Goal: Check status

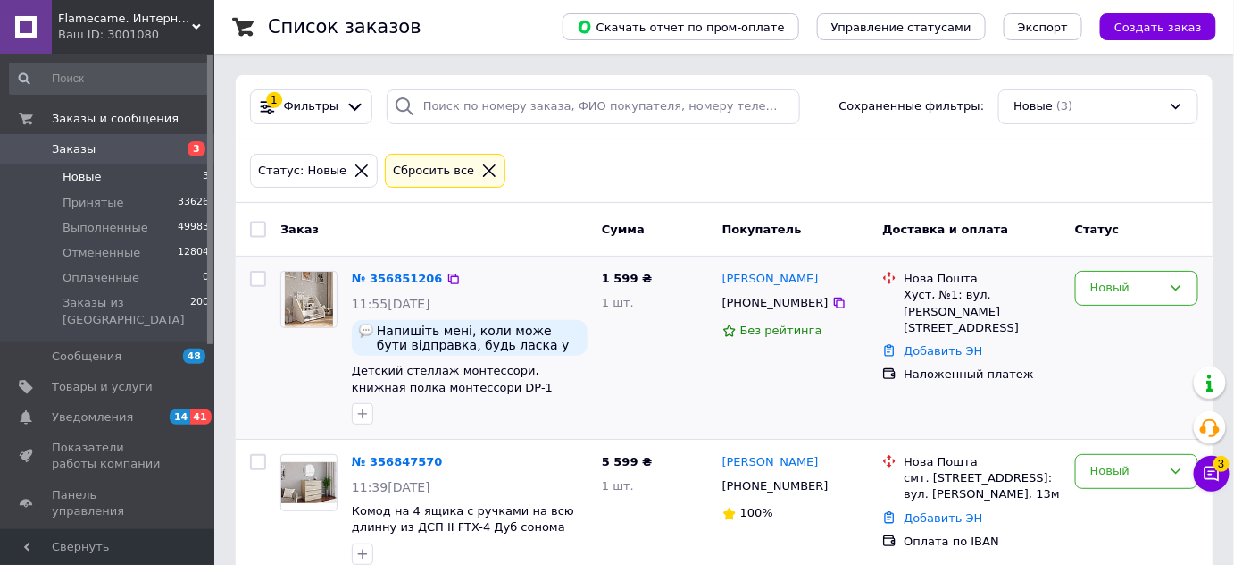
click at [74, 178] on span "Новые" at bounding box center [82, 177] width 39 height 16
click at [257, 225] on input "checkbox" at bounding box center [258, 230] width 16 height 16
checkbox input "true"
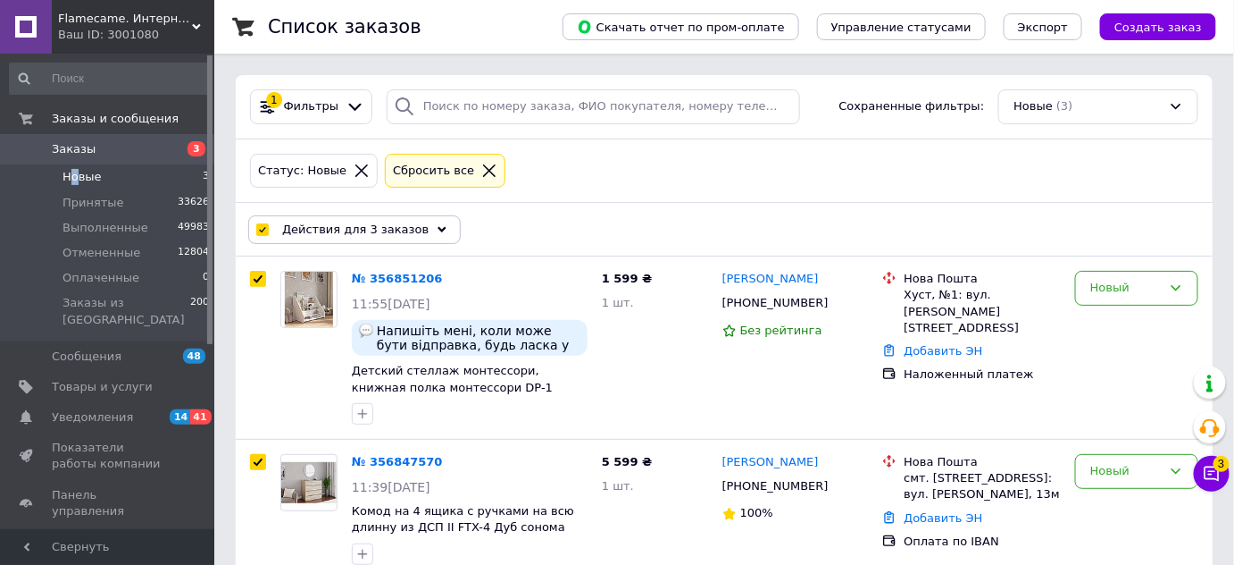
click at [438, 225] on icon at bounding box center [442, 229] width 9 height 9
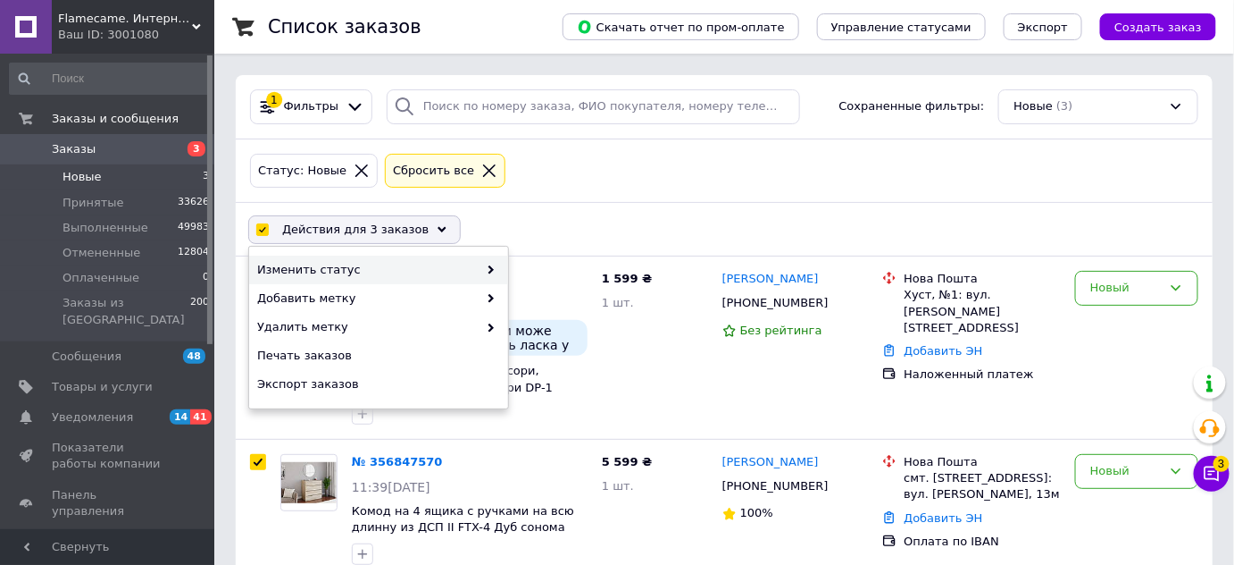
click at [495, 265] on icon at bounding box center [491, 269] width 9 height 9
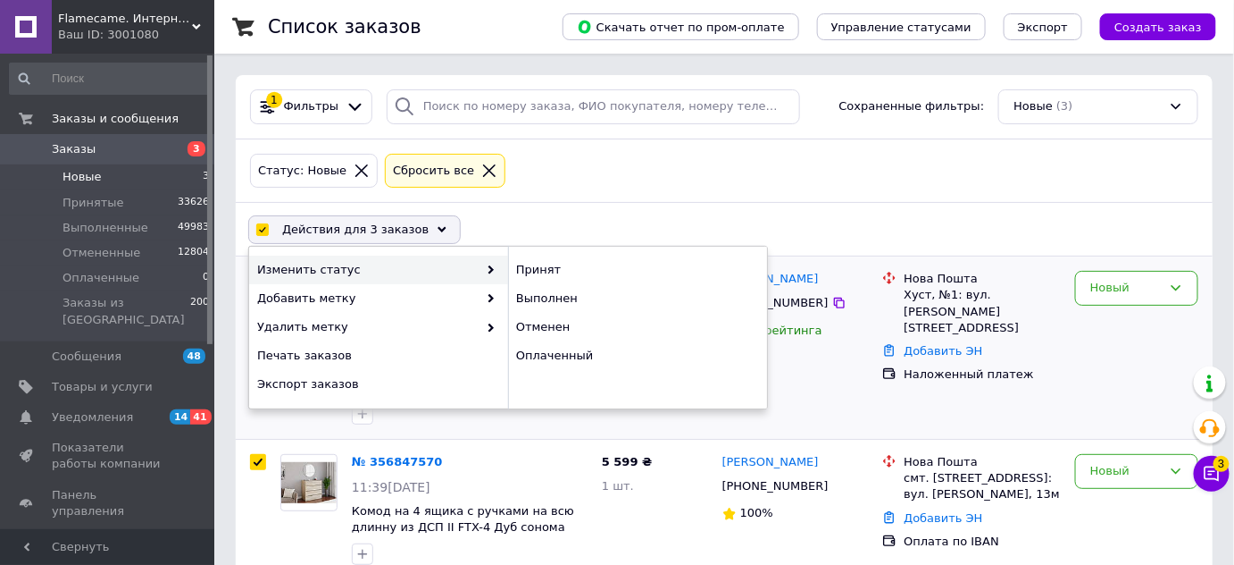
click at [531, 268] on div "Принят" at bounding box center [637, 269] width 259 height 29
checkbox input "false"
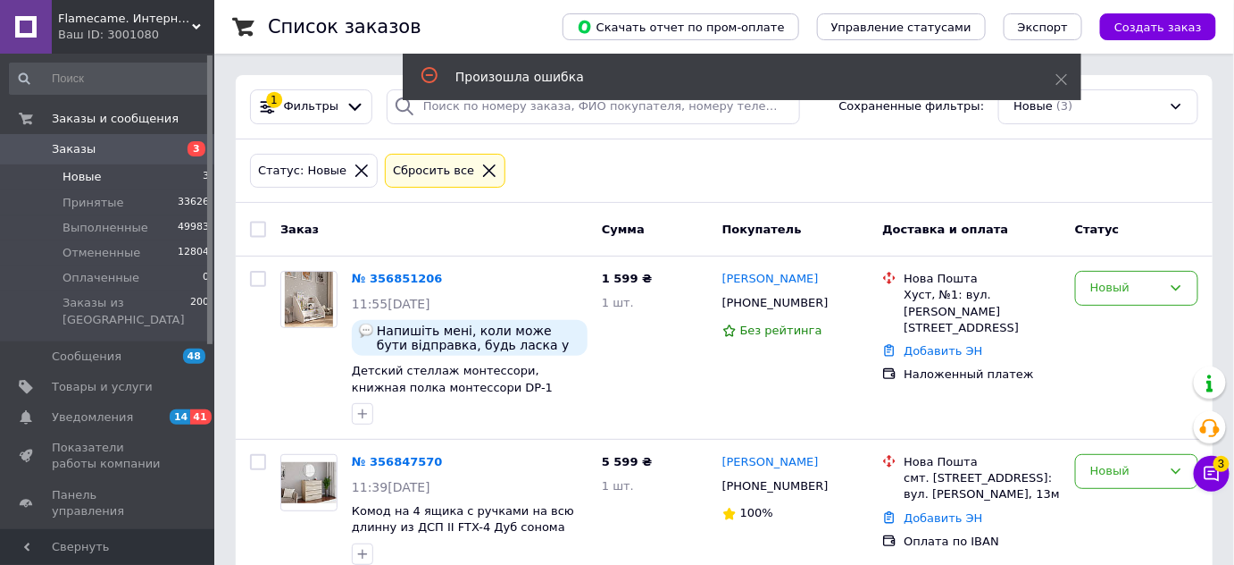
click at [195, 22] on icon at bounding box center [196, 26] width 9 height 9
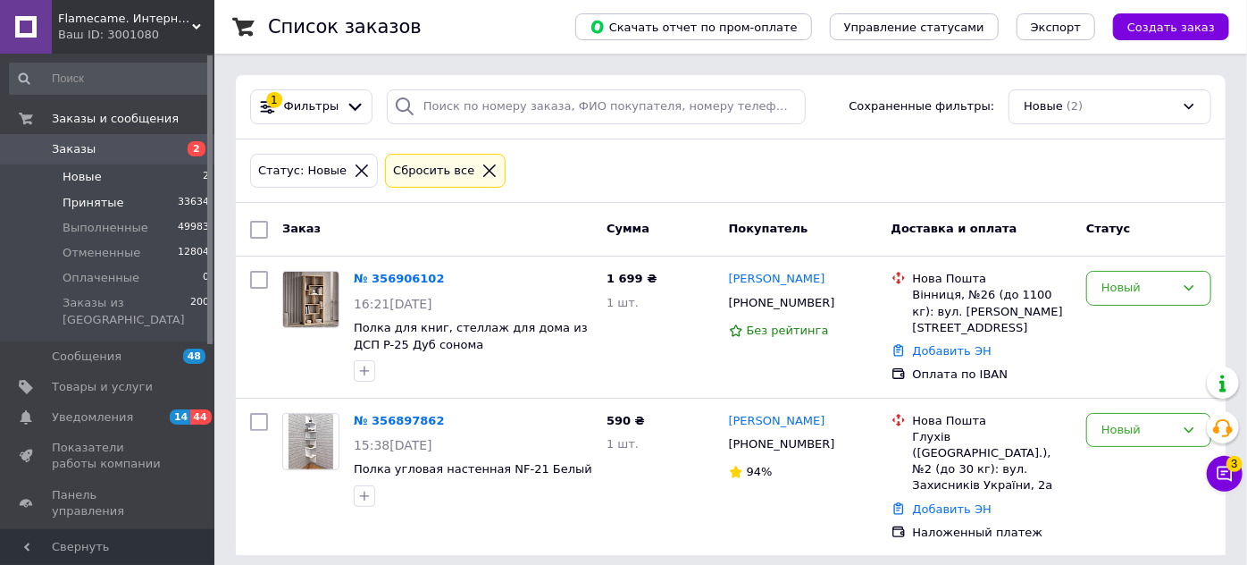
drag, startPoint x: 87, startPoint y: 177, endPoint x: 159, endPoint y: 212, distance: 80.3
click at [86, 177] on span "Новые" at bounding box center [82, 177] width 39 height 16
click at [255, 230] on input "checkbox" at bounding box center [259, 230] width 18 height 18
checkbox input "true"
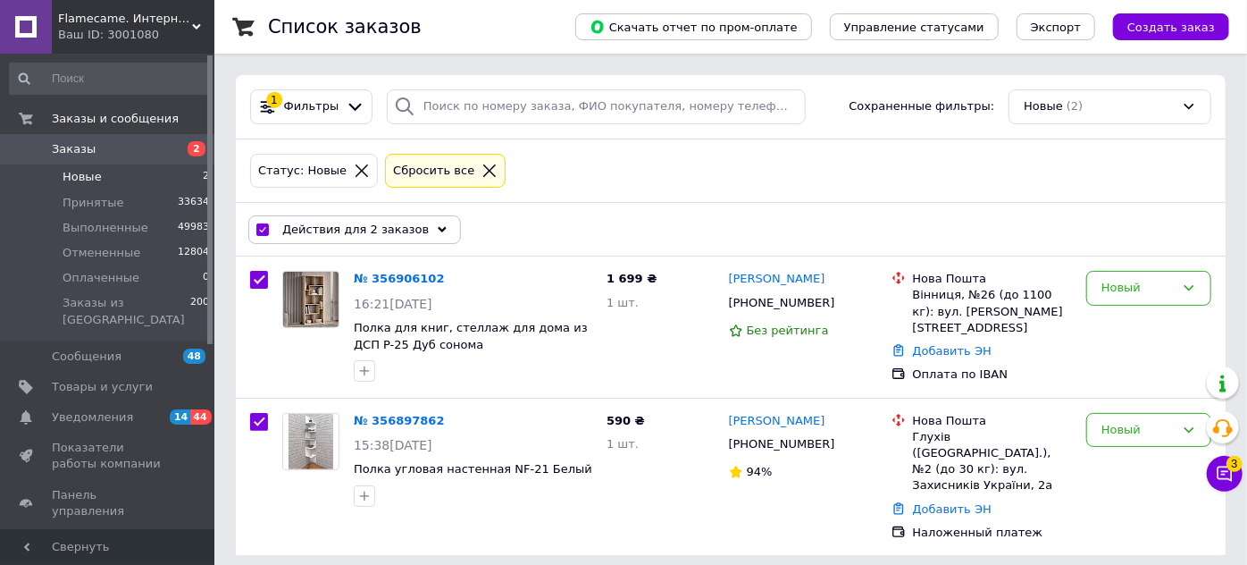
click at [438, 225] on icon at bounding box center [442, 229] width 9 height 9
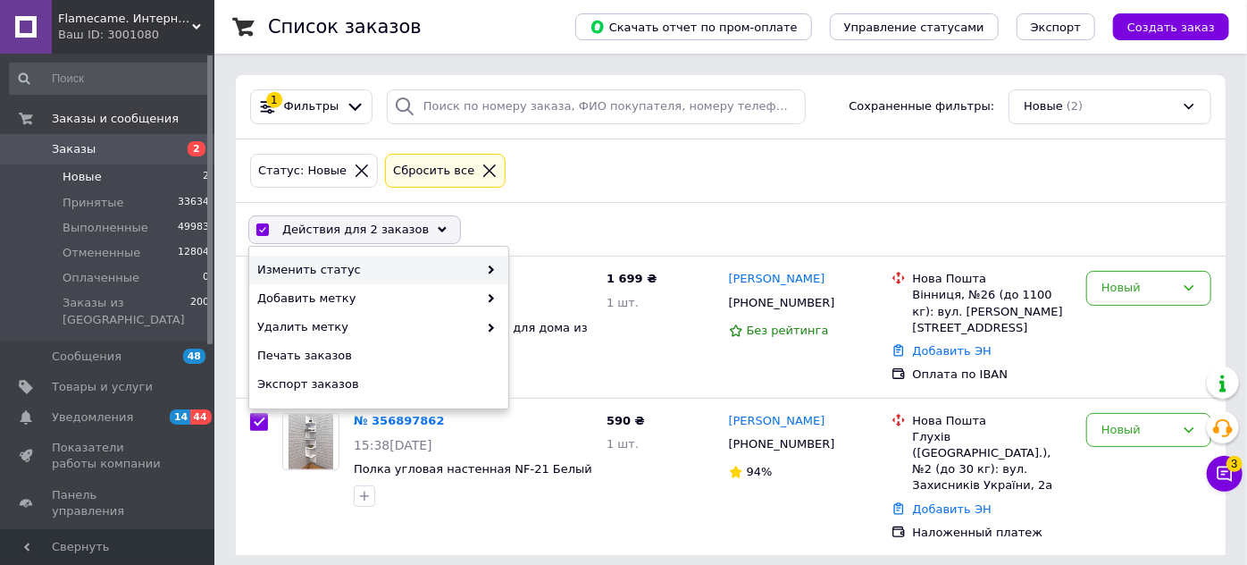
click at [491, 271] on use at bounding box center [491, 269] width 5 height 9
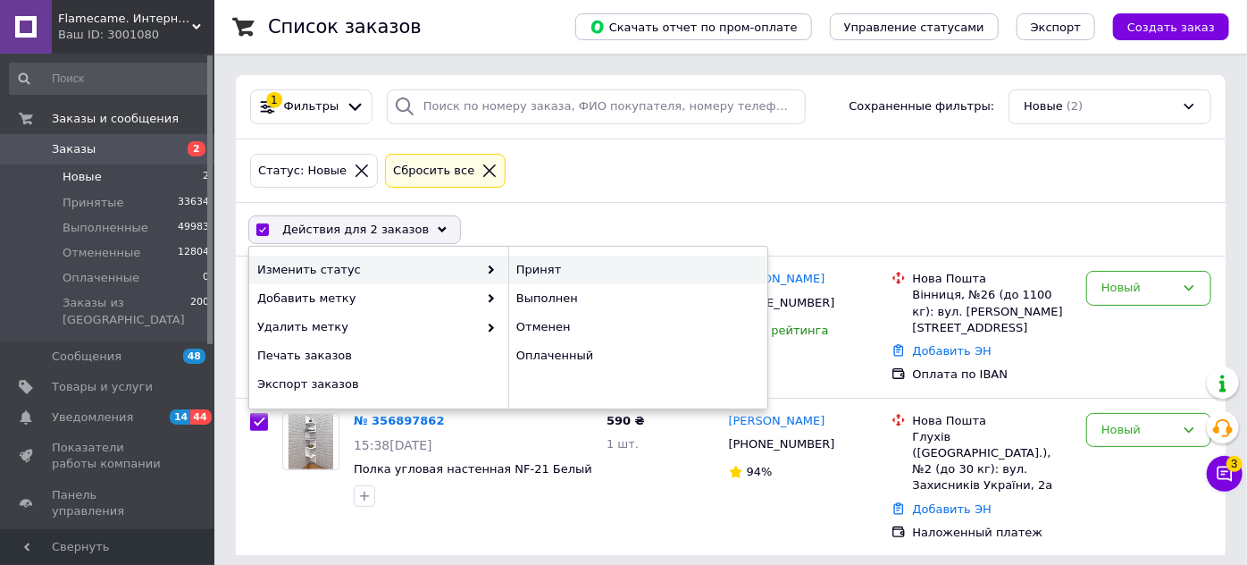
click at [532, 266] on div "Принят" at bounding box center [637, 269] width 259 height 29
checkbox input "false"
